Goal: Navigation & Orientation: Find specific page/section

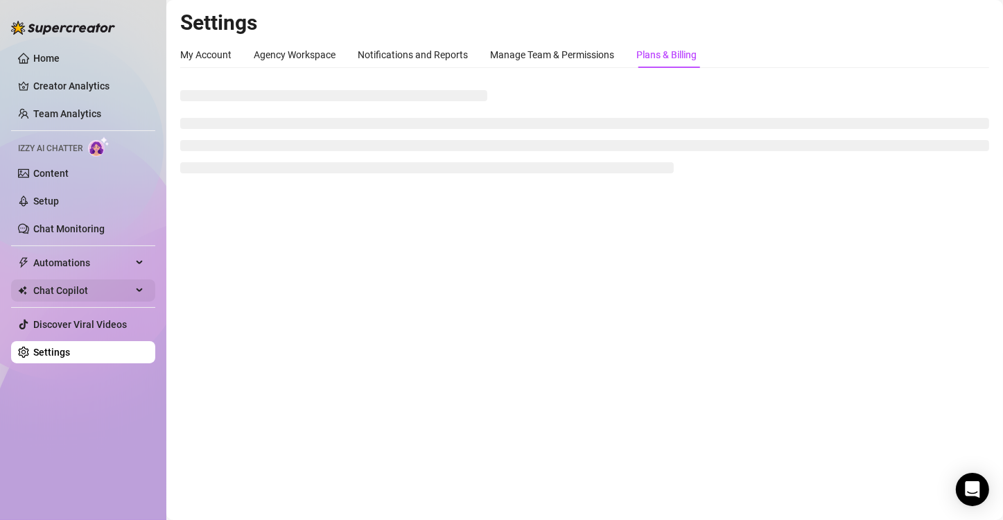
click at [58, 292] on span "Chat Copilot" at bounding box center [82, 290] width 98 height 22
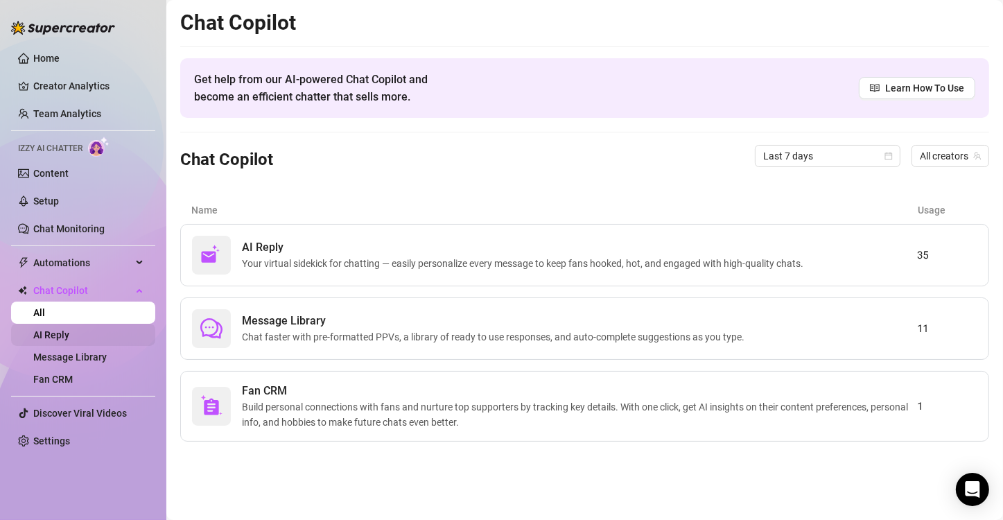
click at [69, 331] on link "AI Reply" at bounding box center [51, 334] width 36 height 11
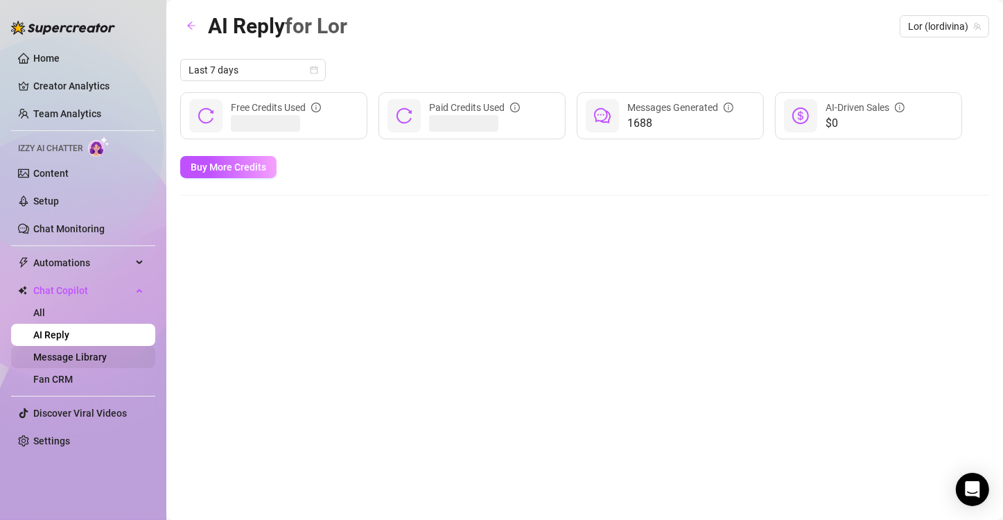
click at [84, 357] on link "Message Library" at bounding box center [69, 356] width 73 height 11
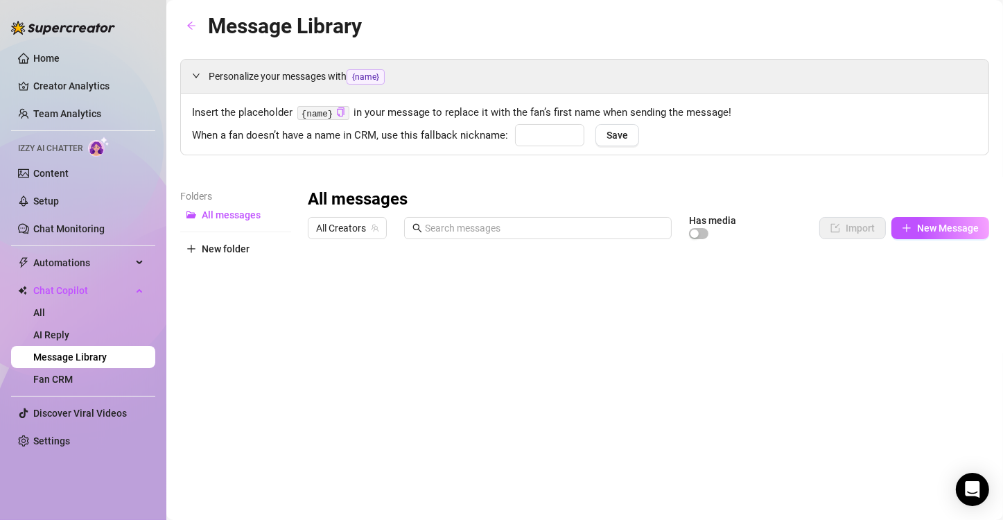
type input "Bb"
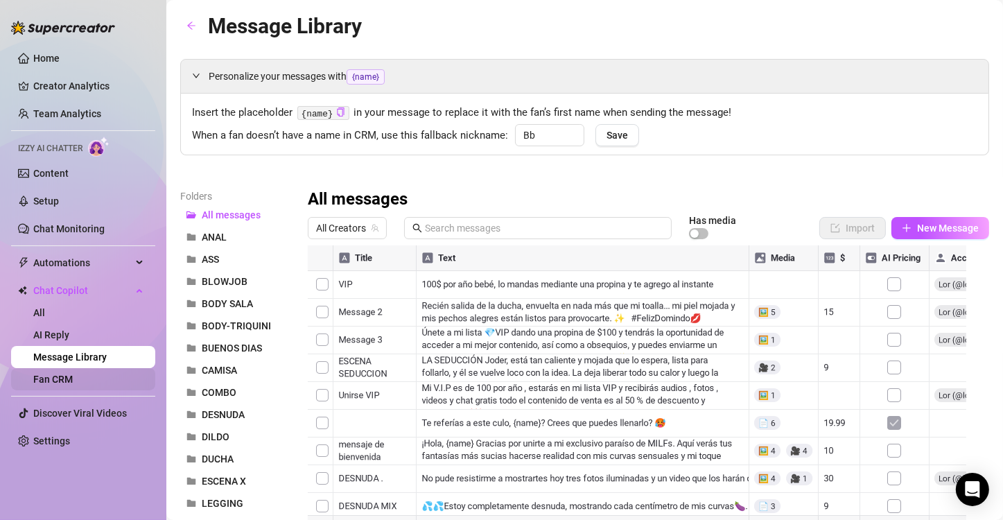
click at [73, 378] on link "Fan CRM" at bounding box center [53, 379] width 40 height 11
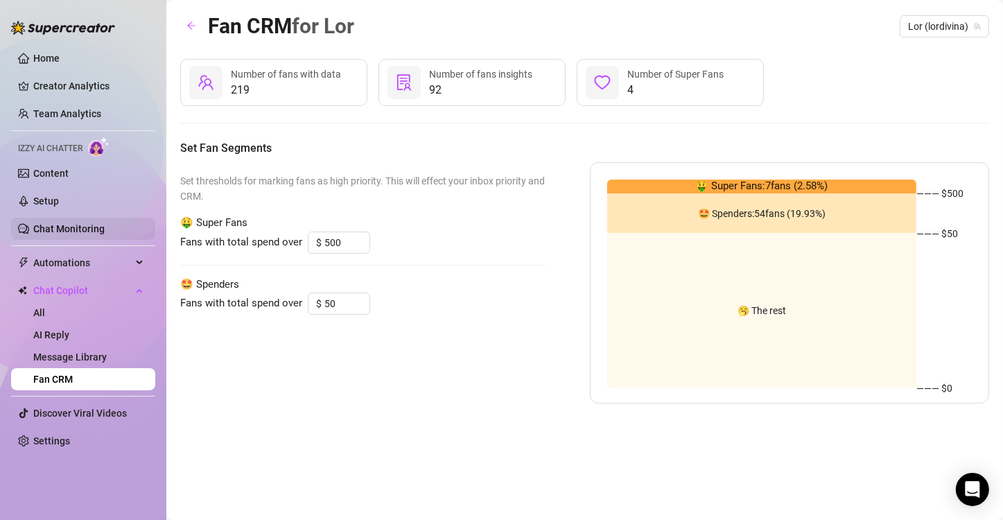
click at [100, 223] on link "Chat Monitoring" at bounding box center [68, 228] width 71 height 11
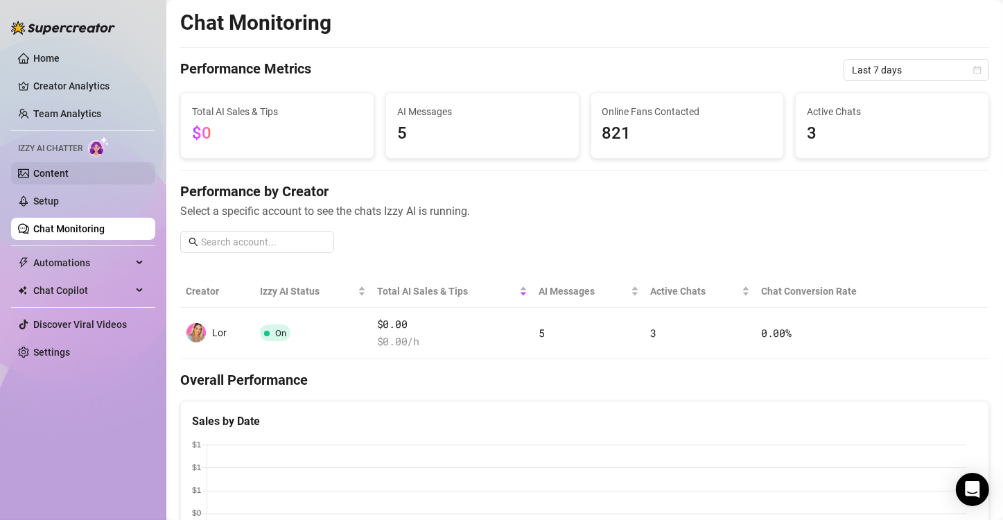
click at [60, 179] on link "Content" at bounding box center [50, 173] width 35 height 11
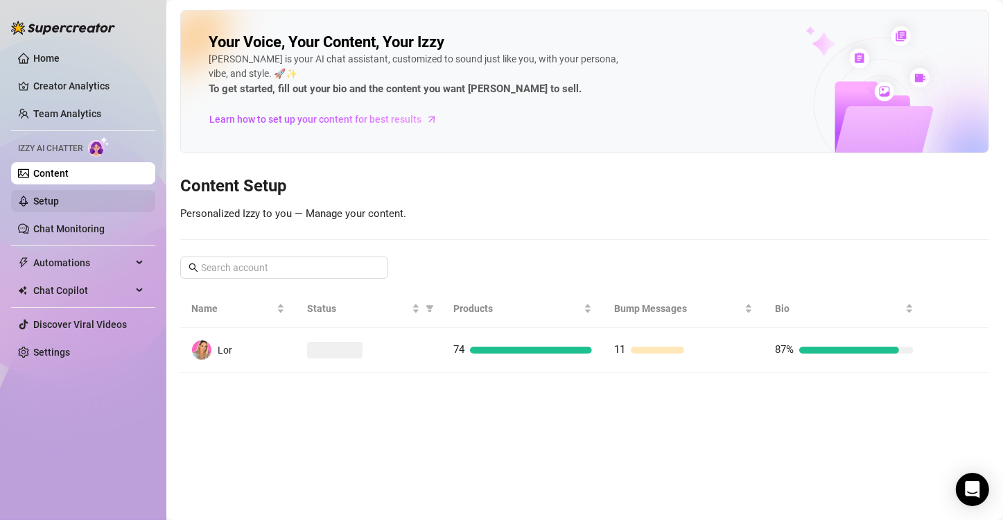
click at [59, 195] on link "Setup" at bounding box center [46, 200] width 26 height 11
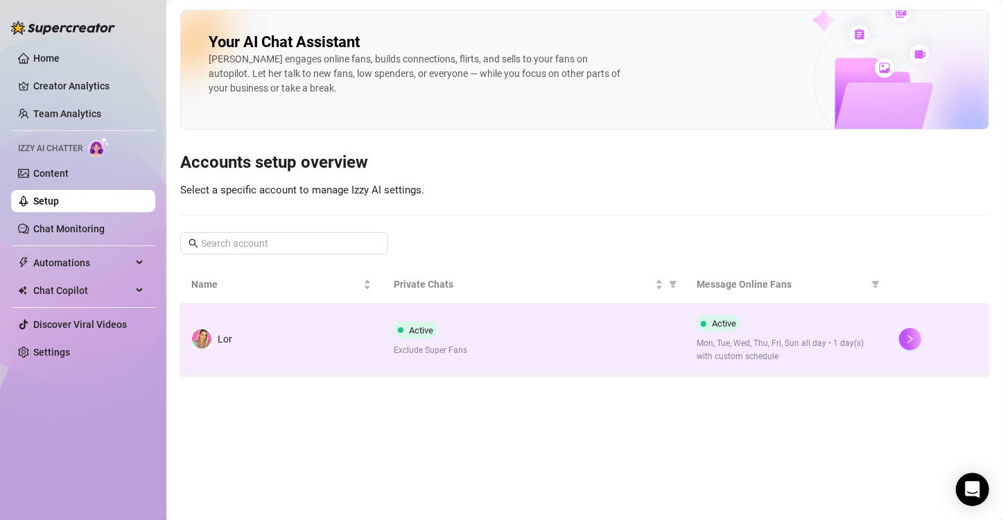
click at [728, 327] on span "Active" at bounding box center [724, 323] width 24 height 10
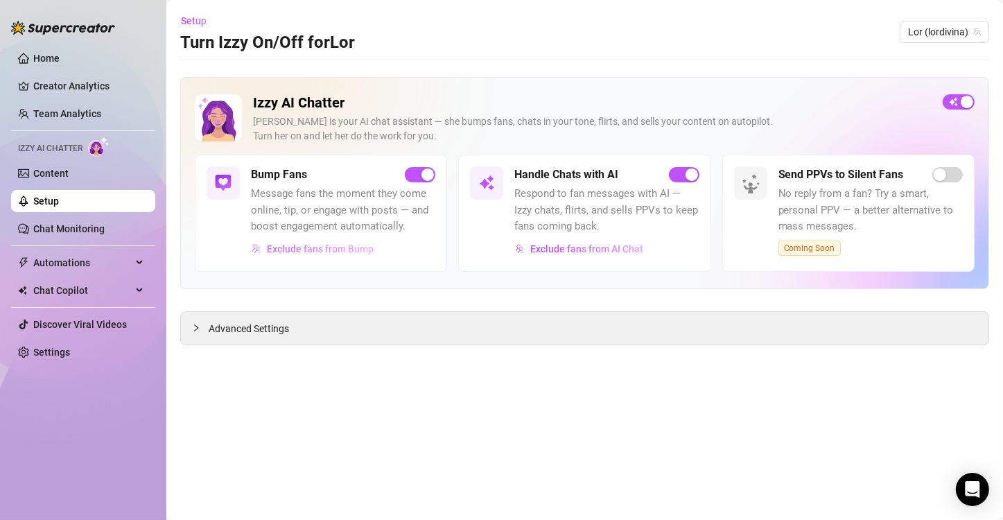
click at [341, 249] on span "Exclude fans from Bump" at bounding box center [320, 248] width 107 height 11
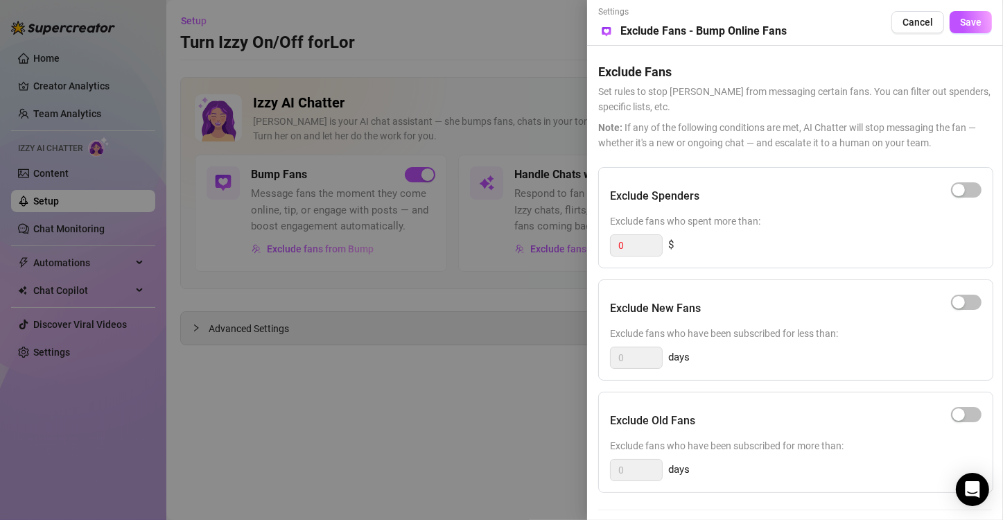
click at [355, 349] on div at bounding box center [501, 260] width 1003 height 520
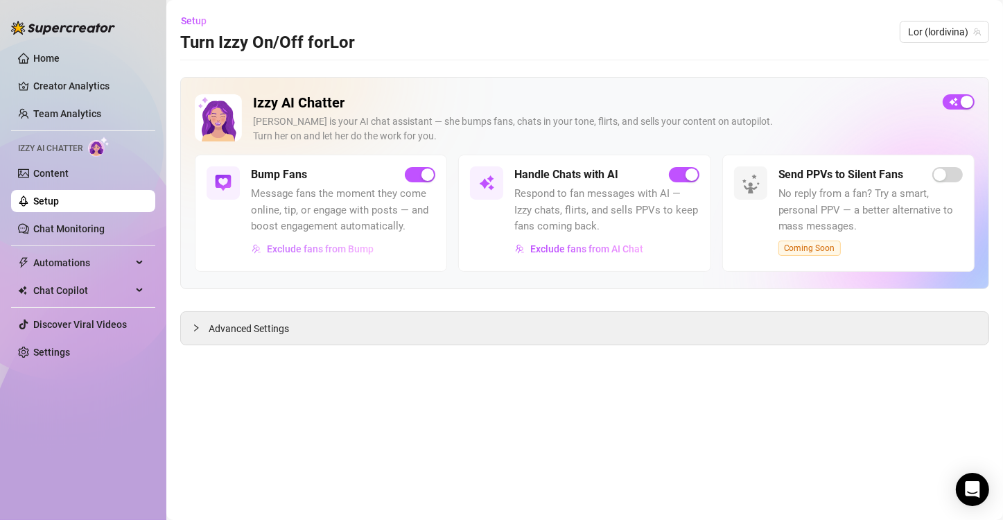
click at [284, 249] on span "Exclude fans from Bump" at bounding box center [320, 248] width 107 height 11
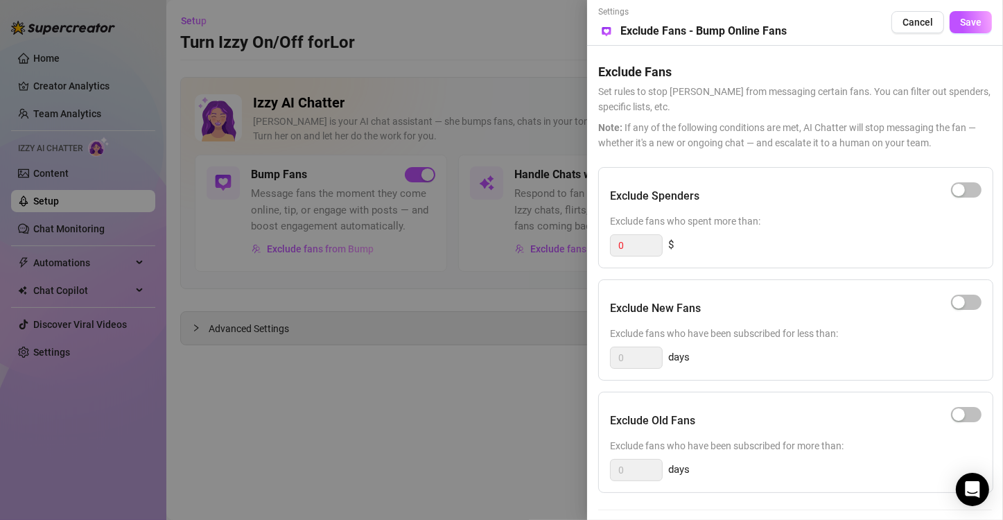
click at [348, 384] on div at bounding box center [501, 260] width 1003 height 520
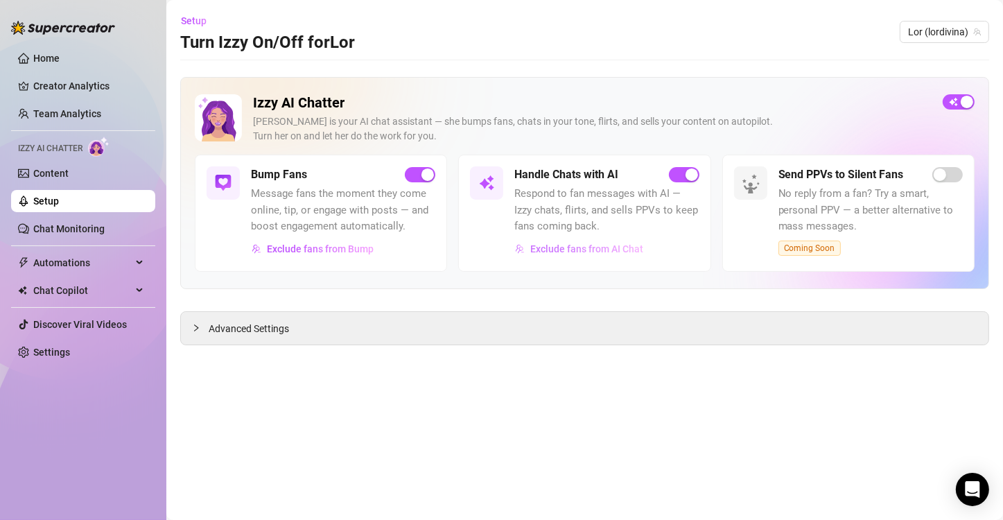
click at [546, 249] on span "Exclude fans from AI Chat" at bounding box center [586, 248] width 113 height 11
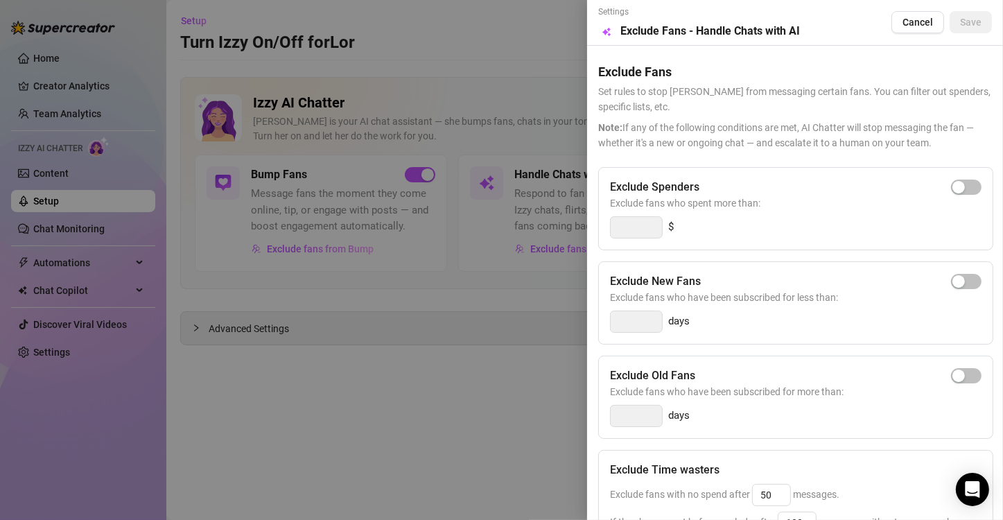
click at [534, 367] on div at bounding box center [501, 260] width 1003 height 520
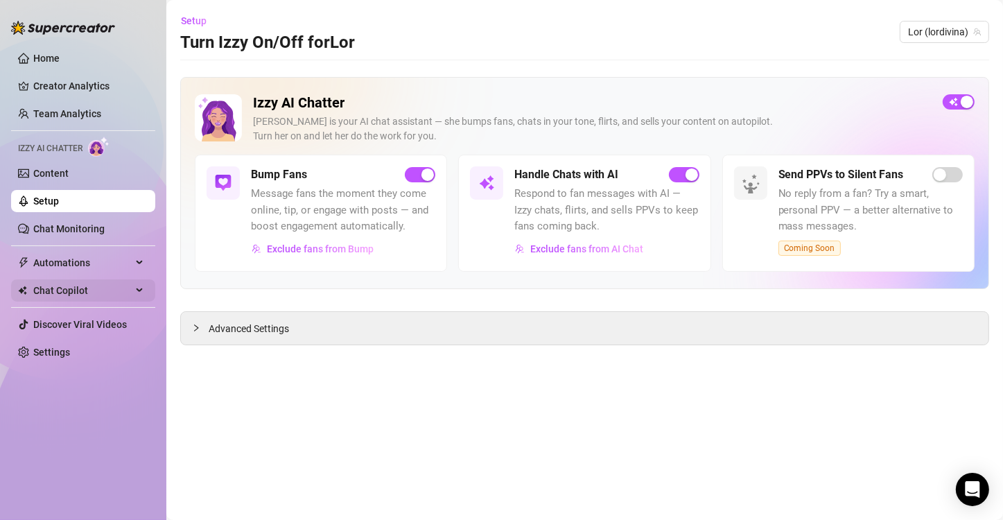
click at [139, 294] on div "Chat Copilot" at bounding box center [83, 290] width 144 height 22
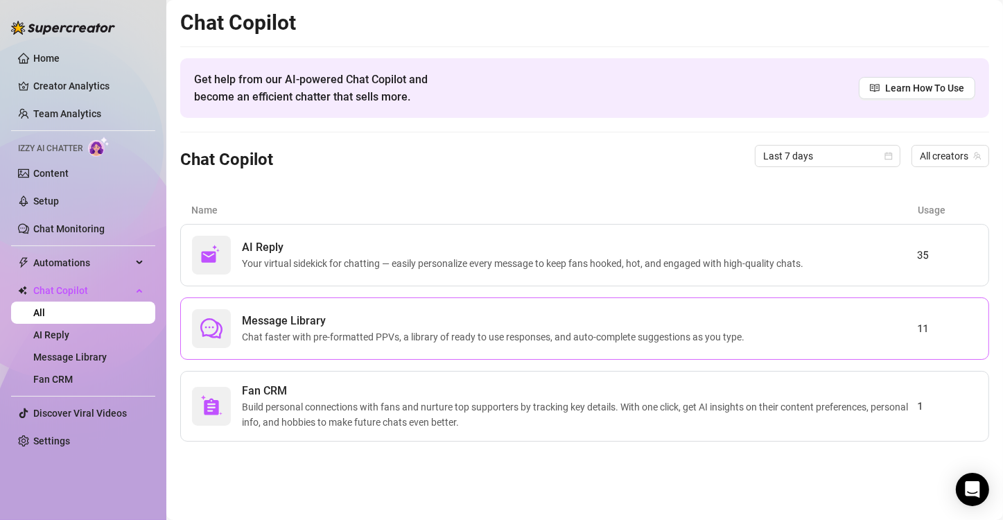
click at [290, 319] on span "Message Library" at bounding box center [496, 321] width 508 height 17
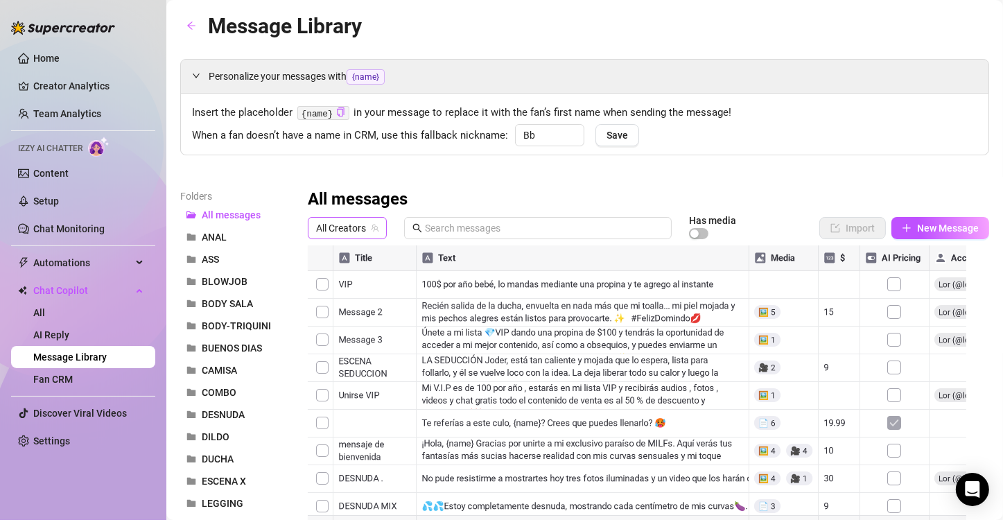
click at [334, 234] on span "All Creators" at bounding box center [347, 228] width 62 height 21
click at [346, 274] on span "Lor" at bounding box center [348, 278] width 15 height 15
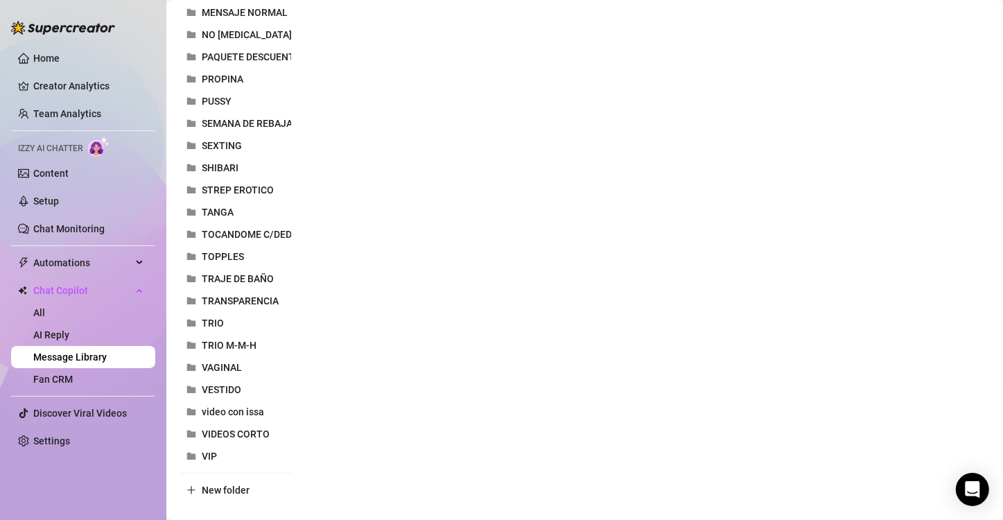
scroll to position [688, 0]
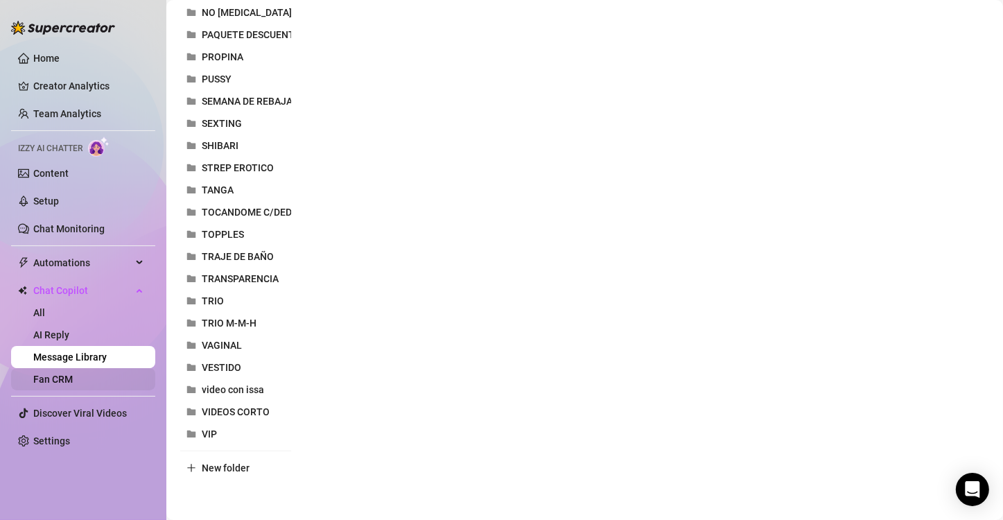
click at [73, 385] on link "Fan CRM" at bounding box center [53, 379] width 40 height 11
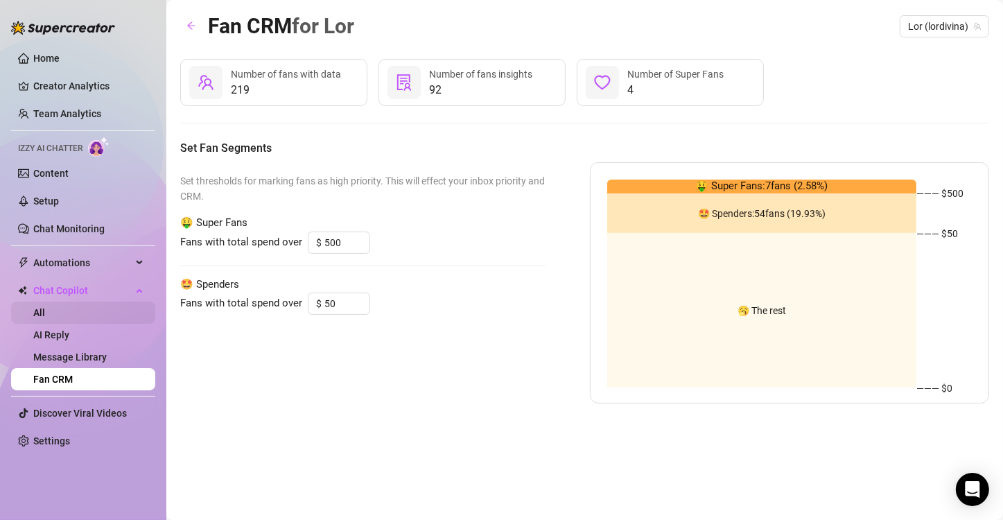
click at [45, 317] on link "All" at bounding box center [39, 312] width 12 height 11
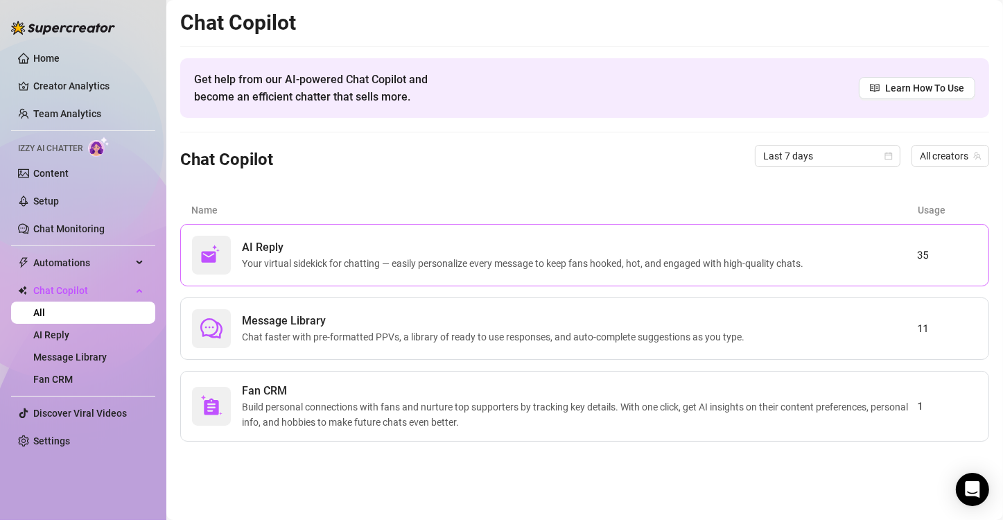
click at [362, 261] on span "Your virtual sidekick for chatting — easily personalize every message to keep f…" at bounding box center [525, 263] width 567 height 15
